Goal: Transaction & Acquisition: Purchase product/service

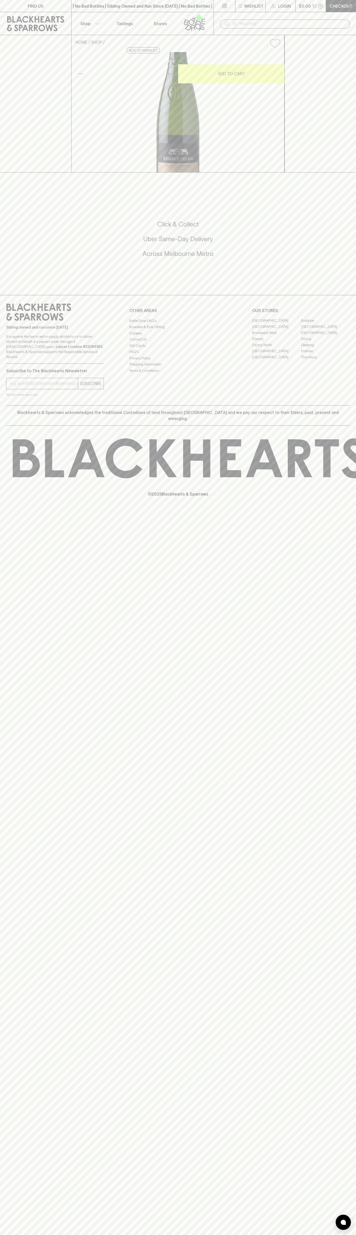
click at [128, 10] on div "| No Bad Bottles | Sibling Owned and Run Since 2006 | No Bad Bottles | Sibling …" at bounding box center [142, 6] width 142 height 12
click at [349, 173] on div "HOME SHOP Réserve Delsol Picpoul 2022 $28.00 Add to wishlist 10% discount when …" at bounding box center [178, 104] width 356 height 138
click at [211, 1235] on html "FIND US | No Bad Bottles | Sibling Owned and Run Since 2006 | No Bad Bottles | …" at bounding box center [178, 617] width 356 height 1235
click at [25, 665] on div "FIND US | No Bad Bottles | Sibling Owned and Run Since 2006 | No Bad Bottles | …" at bounding box center [178, 617] width 356 height 1235
